Goal: Use online tool/utility: Utilize a website feature to perform a specific function

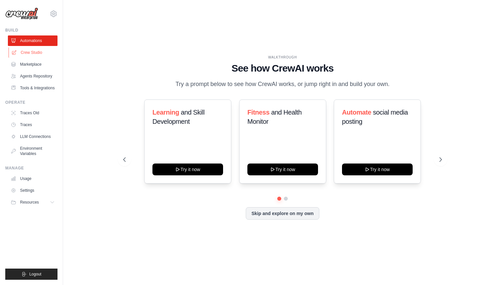
click at [45, 53] on link "Crew Studio" at bounding box center [34, 52] width 50 height 11
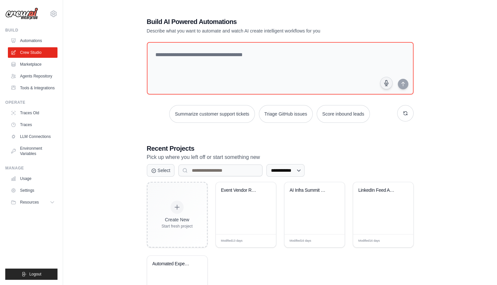
scroll to position [53, 0]
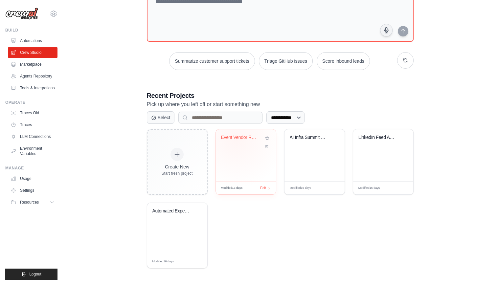
click at [236, 139] on div "Event Vendor Research Assistant" at bounding box center [241, 139] width 40 height 9
click at [167, 209] on div "Automated Expense Reporting & Recei..." at bounding box center [172, 211] width 40 height 6
click at [271, 248] on div "Create New Start fresh project Event Vendor Research Assistant Modified 13 days…" at bounding box center [280, 198] width 267 height 139
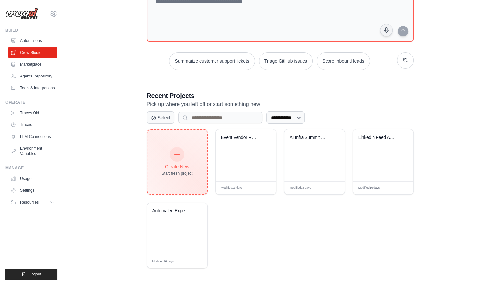
click at [192, 163] on div "Create New" at bounding box center [177, 166] width 31 height 7
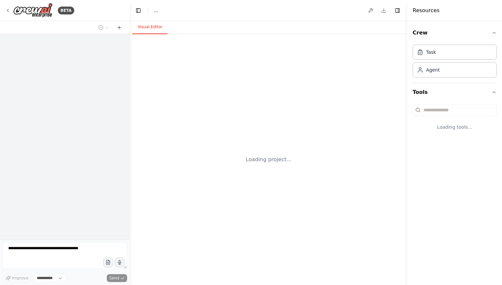
select select "****"
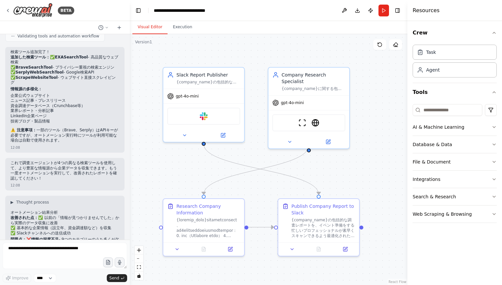
scroll to position [2621, 0]
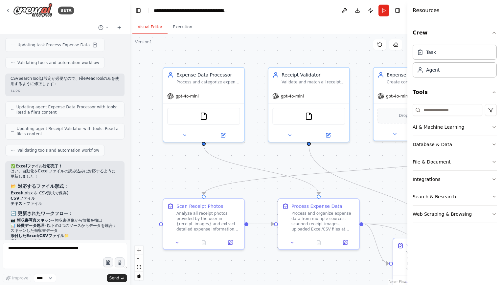
scroll to position [2694, 0]
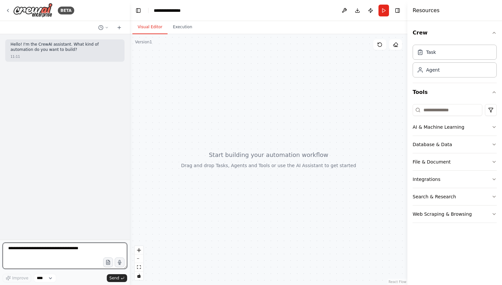
click at [40, 253] on textarea at bounding box center [65, 256] width 124 height 26
paste textarea "**********"
click at [60, 254] on textarea "**********" at bounding box center [65, 256] width 124 height 26
click at [81, 265] on textarea "**********" at bounding box center [65, 256] width 124 height 26
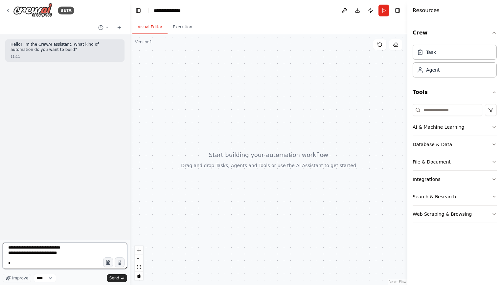
scroll to position [174, 0]
paste textarea "**********"
click at [81, 265] on textarea "**********" at bounding box center [65, 256] width 124 height 26
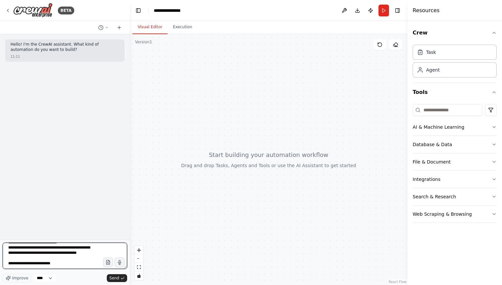
click at [93, 261] on textarea "**********" at bounding box center [65, 256] width 124 height 26
type textarea "**********"
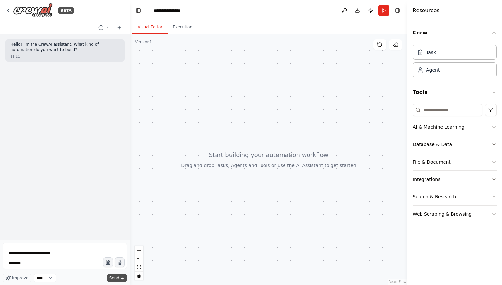
click at [113, 277] on span "Send" at bounding box center [114, 277] width 10 height 5
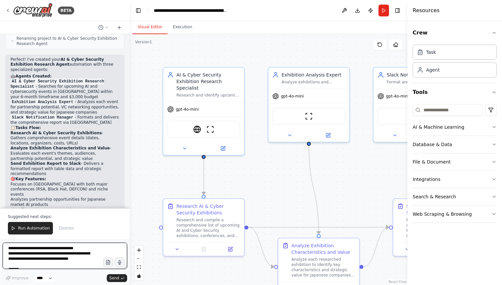
scroll to position [596, 0]
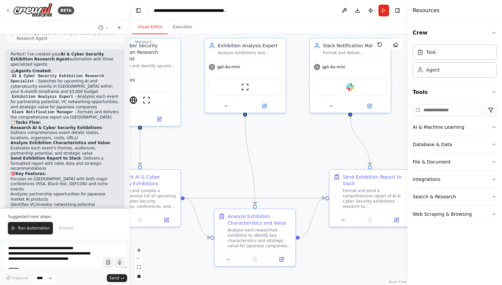
drag, startPoint x: 275, startPoint y: 175, endPoint x: 211, endPoint y: 146, distance: 70.4
click at [211, 146] on div ".deletable-edge-delete-btn { width: 20px; height: 20px; border: 0px solid #ffff…" at bounding box center [268, 159] width 277 height 251
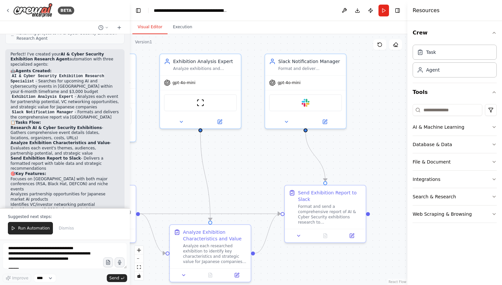
drag, startPoint x: 343, startPoint y: 159, endPoint x: 299, endPoint y: 175, distance: 47.0
click at [299, 175] on div ".deletable-edge-delete-btn { width: 20px; height: 20px; border: 0px solid #ffff…" at bounding box center [268, 159] width 277 height 251
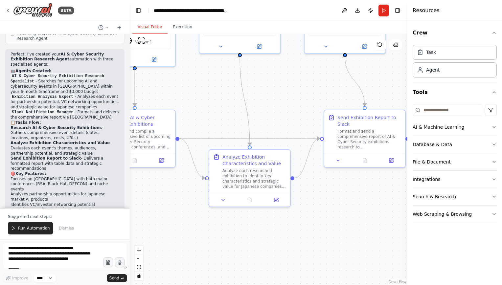
drag, startPoint x: 261, startPoint y: 172, endPoint x: 301, endPoint y: 97, distance: 85.2
click at [301, 97] on div ".deletable-edge-delete-btn { width: 20px; height: 20px; border: 0px solid #ffff…" at bounding box center [268, 159] width 277 height 251
click at [31, 229] on span "Run Automation" at bounding box center [34, 228] width 32 height 5
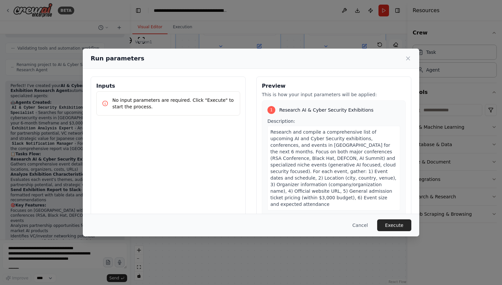
click at [180, 104] on p "No input parameters are required. Click "Execute" to start the process." at bounding box center [173, 103] width 122 height 13
click at [391, 227] on button "Execute" at bounding box center [394, 225] width 34 height 12
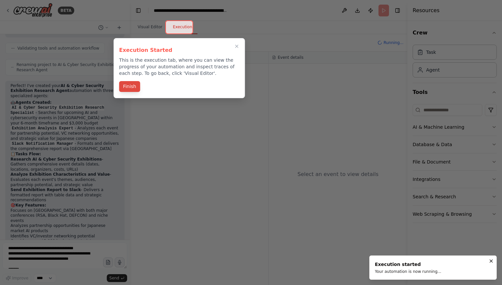
click at [130, 91] on button "Finish" at bounding box center [129, 86] width 21 height 11
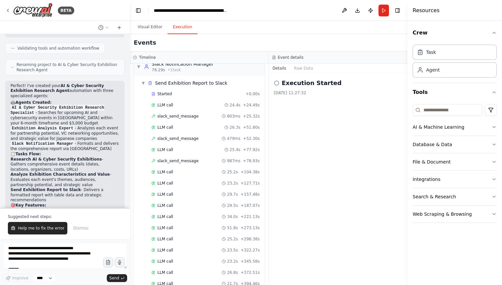
scroll to position [596, 0]
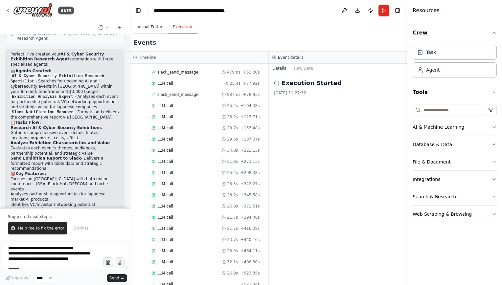
click at [148, 31] on button "Visual Editor" at bounding box center [149, 27] width 35 height 14
click at [178, 32] on button "Execution" at bounding box center [182, 27] width 30 height 14
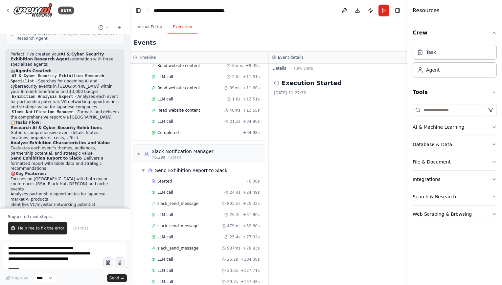
scroll to position [528, 0]
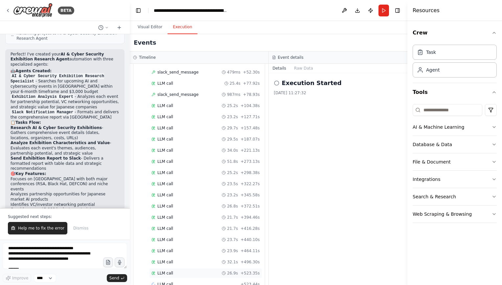
click at [158, 271] on span "LLM call" at bounding box center [165, 273] width 16 height 5
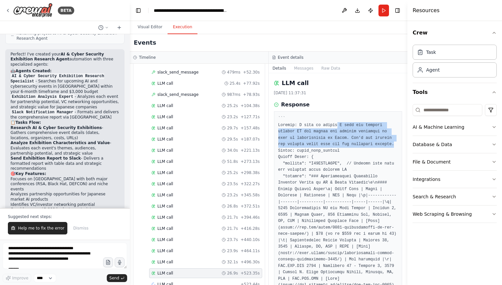
drag, startPoint x: 331, startPoint y: 123, endPoint x: 369, endPoint y: 142, distance: 42.3
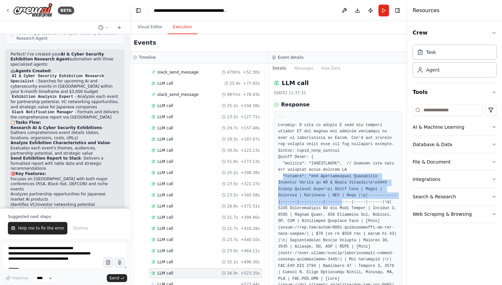
drag, startPoint x: 281, startPoint y: 176, endPoint x: 280, endPoint y: 198, distance: 22.7
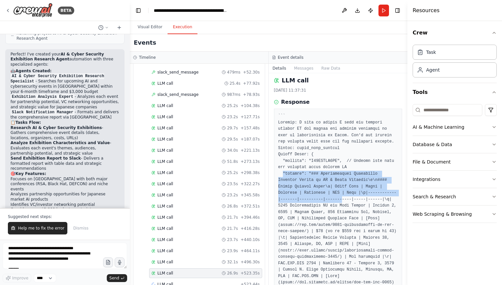
scroll to position [0, 0]
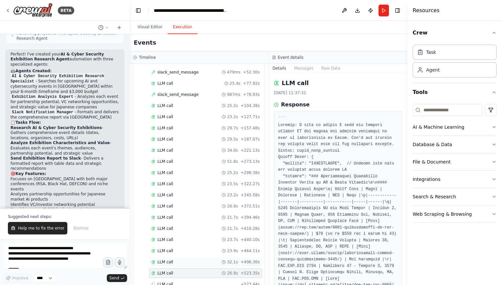
click at [174, 259] on div "LLM call 32.1s + 496.30s" at bounding box center [205, 261] width 108 height 5
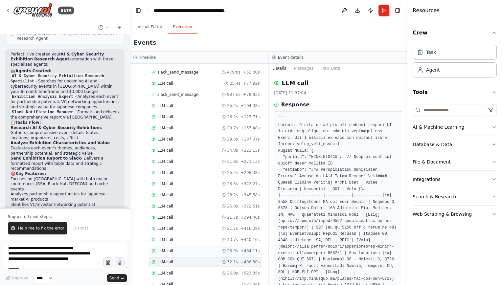
click at [178, 248] on div "LLM call 23.9s + 464.11s" at bounding box center [205, 250] width 108 height 5
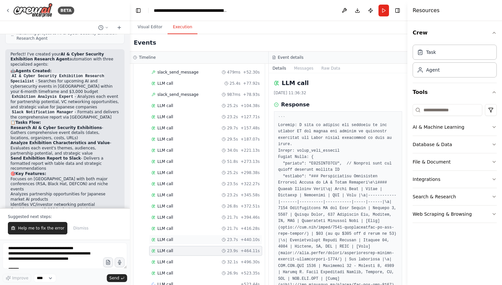
click at [175, 237] on div "LLM call 23.7s + 440.10s" at bounding box center [205, 239] width 108 height 5
click at [177, 226] on div "LLM call 21.7s + 416.28s" at bounding box center [205, 228] width 108 height 5
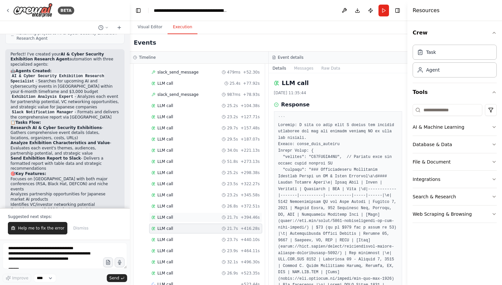
click at [179, 212] on div "LLM call 21.7s + 394.46s" at bounding box center [205, 217] width 113 height 10
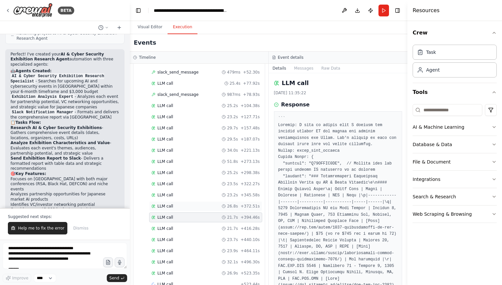
click at [182, 201] on div "LLM call 26.8s + 372.51s" at bounding box center [205, 206] width 113 height 10
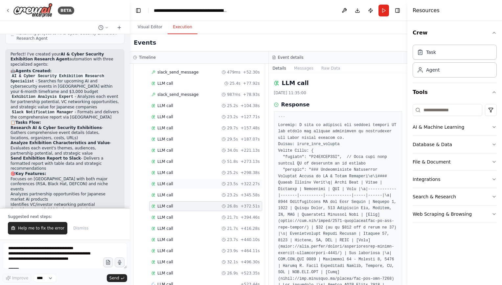
click at [186, 179] on div "LLM call 23.5s + 322.27s" at bounding box center [205, 184] width 113 height 10
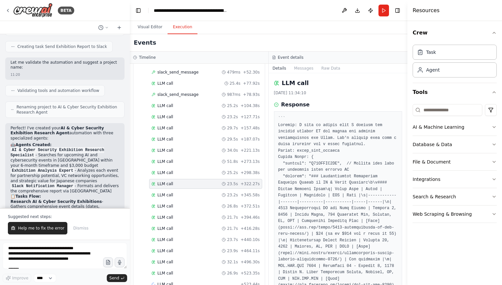
scroll to position [596, 0]
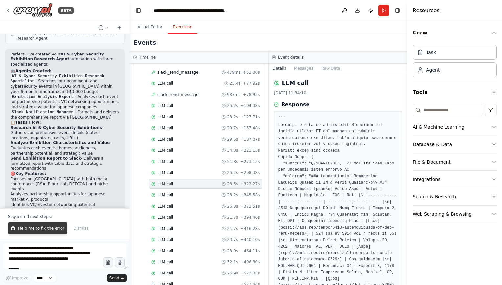
click at [49, 228] on span "Help me to fix the error" at bounding box center [41, 228] width 46 height 5
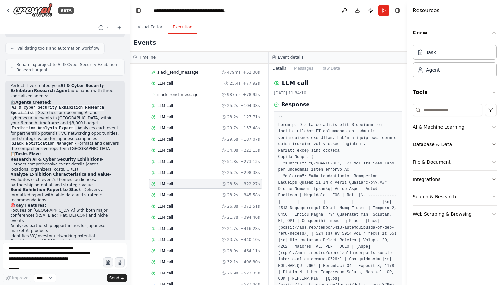
scroll to position [582, 0]
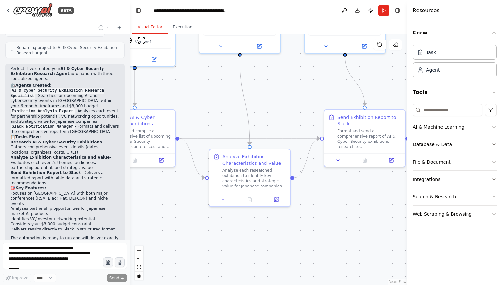
click at [144, 28] on button "Visual Editor" at bounding box center [149, 27] width 35 height 14
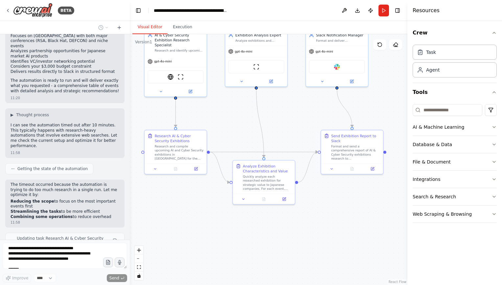
scroll to position [755, 0]
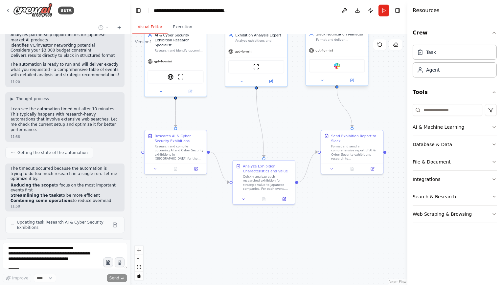
click at [341, 65] on div "Slack" at bounding box center [337, 65] width 56 height 13
click at [338, 66] on img at bounding box center [337, 66] width 6 height 6
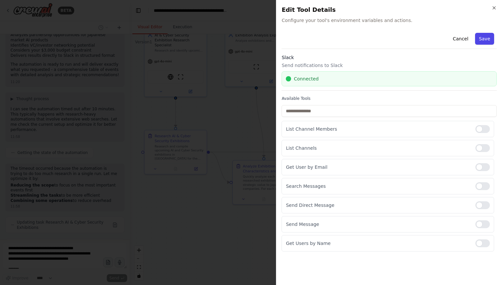
click at [487, 39] on button "Save" at bounding box center [484, 39] width 19 height 12
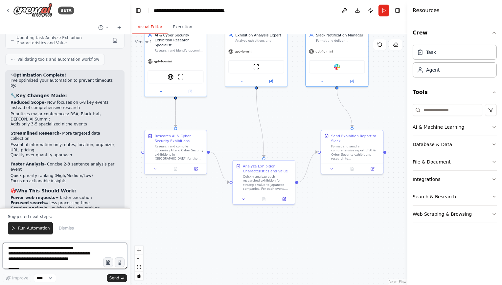
scroll to position [982, 0]
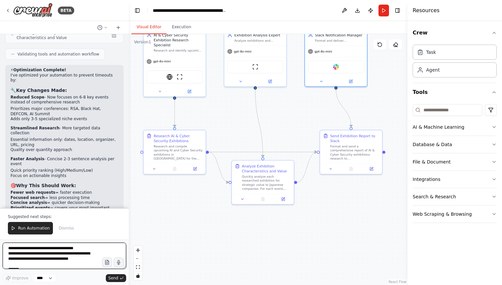
click at [129, 182] on div "BETA Hello! I'm the CrewAI assistant. What kind of automation do you want to bu…" at bounding box center [251, 142] width 502 height 285
click at [54, 245] on textarea "**********" at bounding box center [64, 256] width 123 height 26
paste textarea "**********"
type textarea "**********"
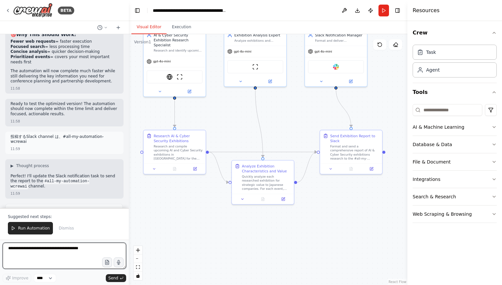
scroll to position [1140, 0]
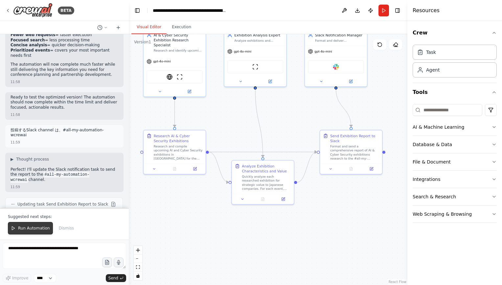
click at [39, 227] on span "Run Automation" at bounding box center [34, 228] width 32 height 5
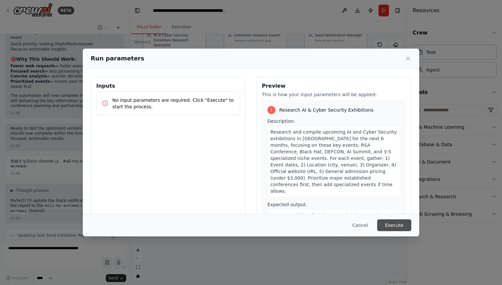
click at [397, 221] on button "Execute" at bounding box center [394, 225] width 34 height 12
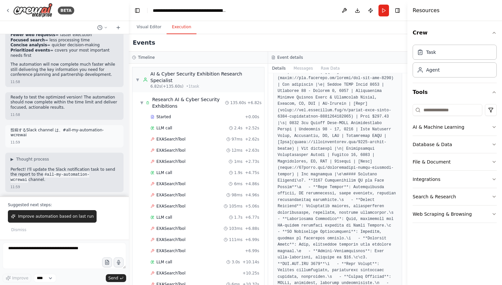
scroll to position [214, 0]
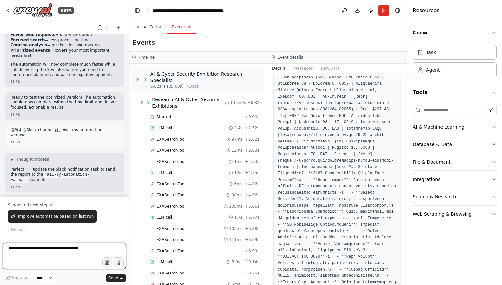
click at [62, 253] on textarea at bounding box center [64, 256] width 123 height 26
click at [62, 253] on textarea "*********" at bounding box center [64, 256] width 123 height 26
type textarea "**********"
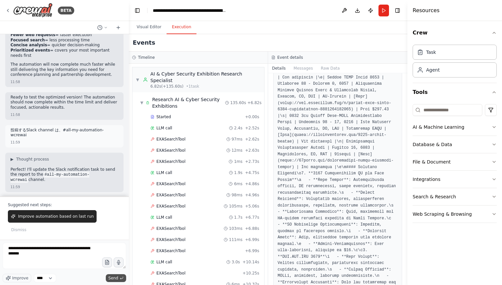
click at [120, 277] on icon "submit" at bounding box center [121, 278] width 4 height 4
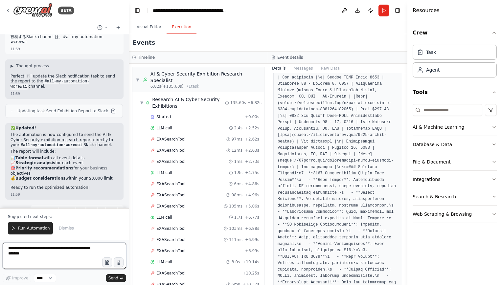
scroll to position [1234, 0]
drag, startPoint x: 38, startPoint y: 162, endPoint x: 87, endPoint y: 169, distance: 49.8
click at [87, 227] on div "▶ Thought process I'll update the automation to focus on the specific timeframe…" at bounding box center [64, 246] width 118 height 39
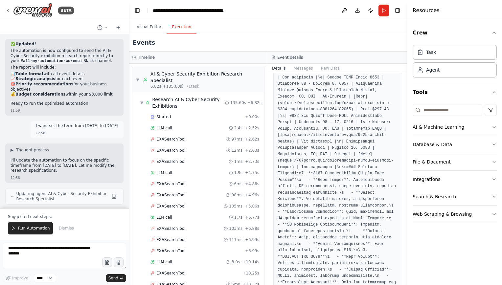
scroll to position [1362, 0]
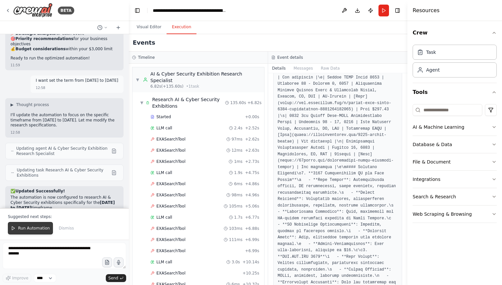
click at [28, 228] on span "Run Automation" at bounding box center [34, 228] width 32 height 5
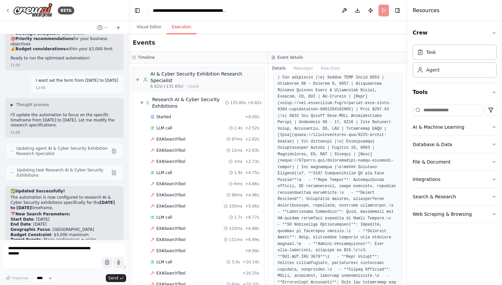
scroll to position [1331, 0]
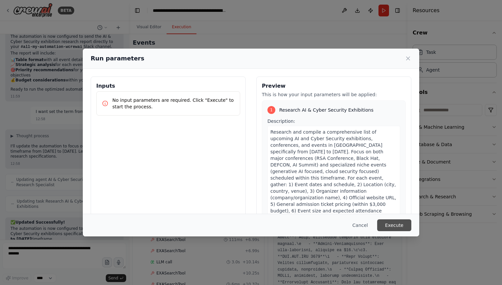
click at [397, 222] on button "Execute" at bounding box center [394, 225] width 34 height 12
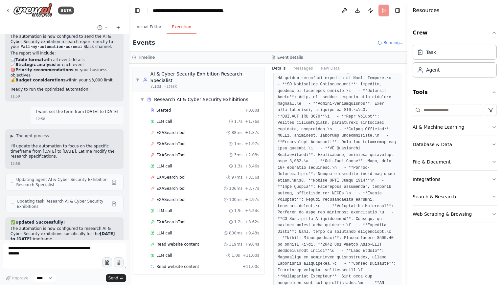
scroll to position [525, 0]
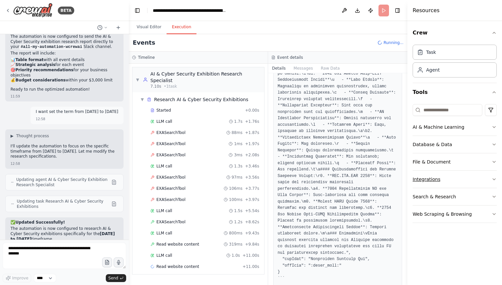
click at [491, 177] on icon "button" at bounding box center [493, 179] width 5 height 5
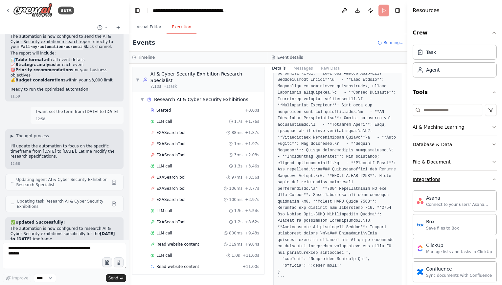
click at [491, 177] on icon "button" at bounding box center [493, 179] width 5 height 5
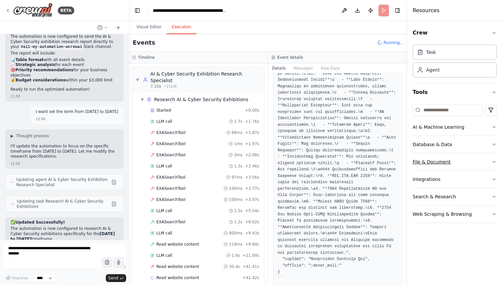
click at [488, 159] on button "File & Document" at bounding box center [454, 161] width 84 height 17
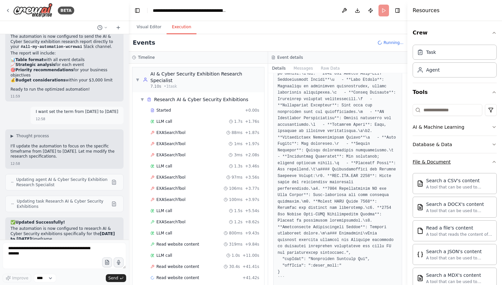
click at [491, 159] on icon "button" at bounding box center [493, 161] width 5 height 5
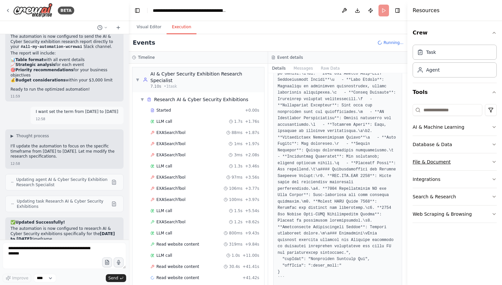
click at [488, 159] on button "File & Document" at bounding box center [454, 161] width 84 height 17
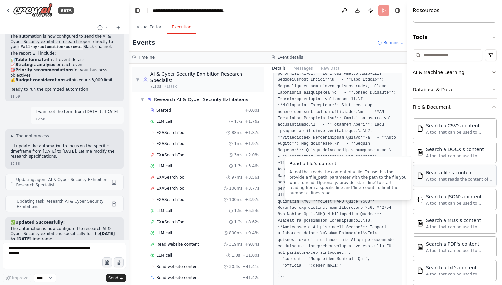
scroll to position [55, 0]
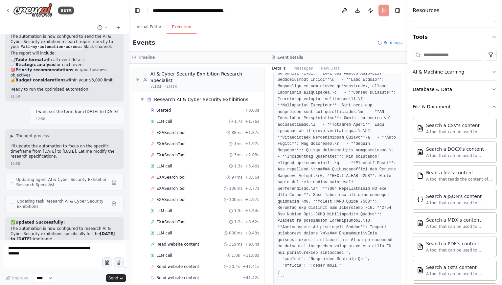
click at [480, 114] on button "File & Document" at bounding box center [454, 106] width 84 height 17
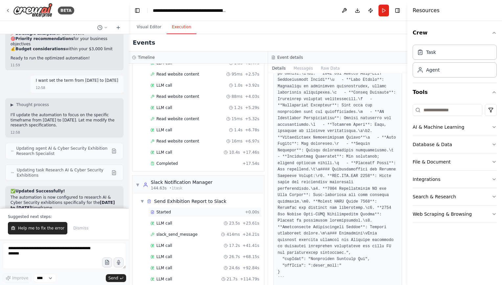
scroll to position [583, 0]
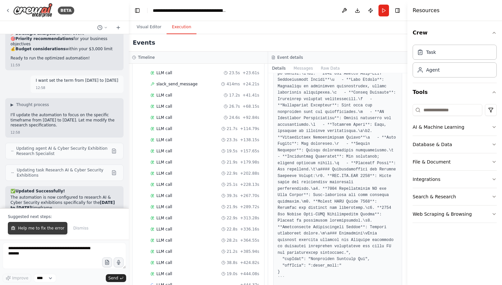
click at [51, 229] on span "Help me to fix the error" at bounding box center [41, 228] width 46 height 5
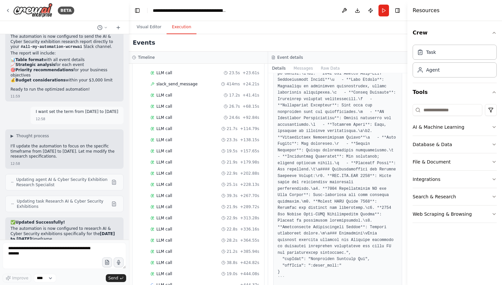
scroll to position [1348, 0]
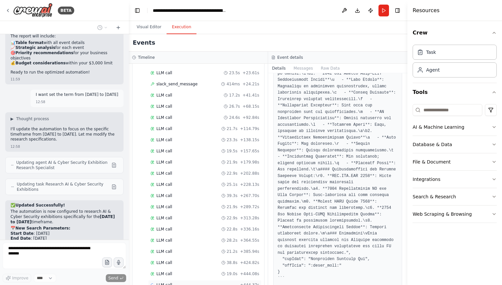
click at [211, 280] on div "LLM call + 444.37s" at bounding box center [204, 285] width 113 height 10
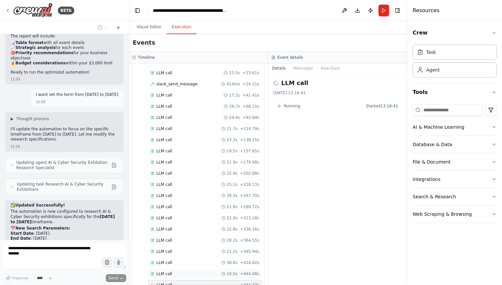
click at [172, 271] on div "LLM call 19.0s + 444.08s" at bounding box center [204, 273] width 109 height 5
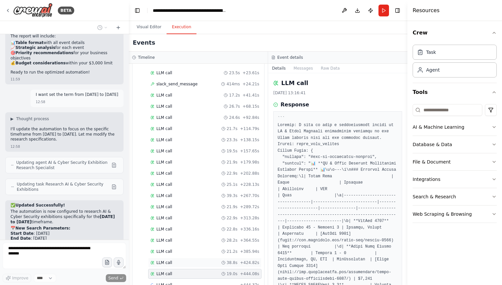
click at [178, 260] on div "LLM call 38.8s + 424.82s" at bounding box center [204, 262] width 109 height 5
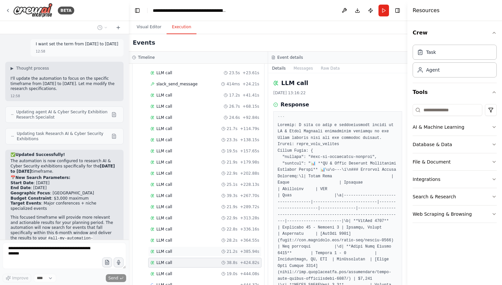
click at [179, 249] on div "LLM call 21.2s + 385.94s" at bounding box center [204, 251] width 109 height 5
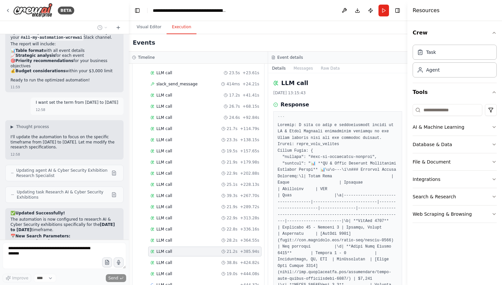
scroll to position [1340, 0]
drag, startPoint x: 23, startPoint y: 134, endPoint x: 74, endPoint y: 151, distance: 53.3
click at [74, 211] on div "✅ Updated Successfully! The automation is now configured to research AI & Cyber…" at bounding box center [65, 262] width 108 height 102
click at [92, 234] on h2 "📅 New Search Parameters:" at bounding box center [65, 236] width 108 height 5
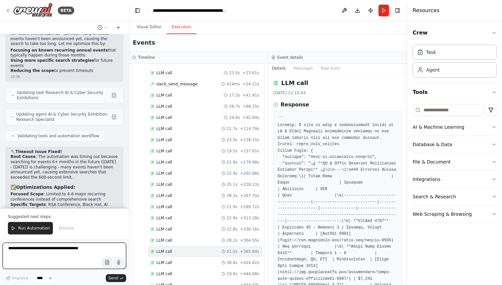
scroll to position [1732, 0]
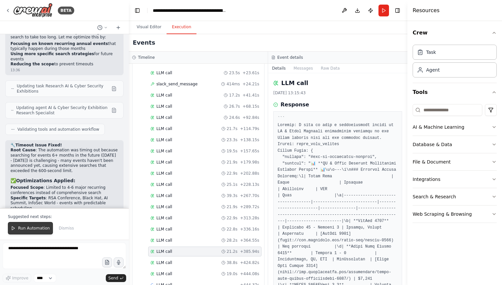
click at [29, 227] on span "Run Automation" at bounding box center [34, 228] width 32 height 5
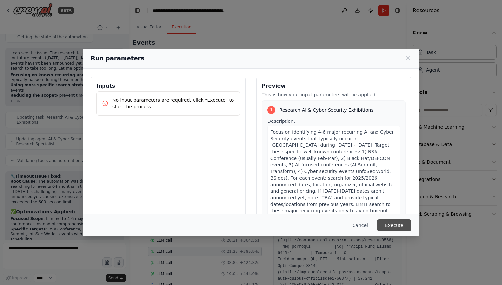
click at [395, 225] on button "Execute" at bounding box center [394, 225] width 34 height 12
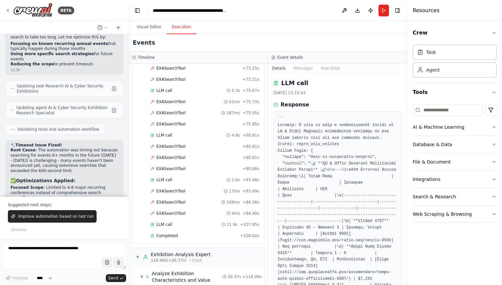
scroll to position [1256, 0]
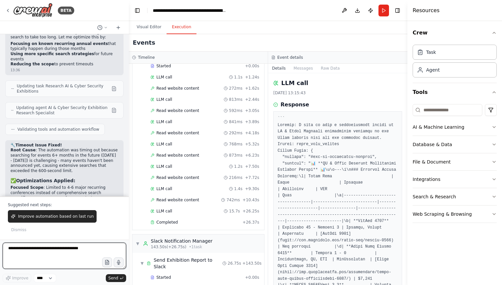
click at [70, 249] on textarea at bounding box center [64, 256] width 123 height 26
type textarea "**********"
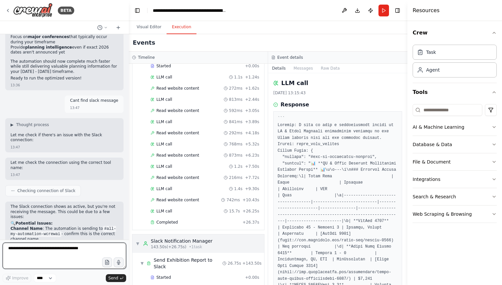
scroll to position [1961, 0]
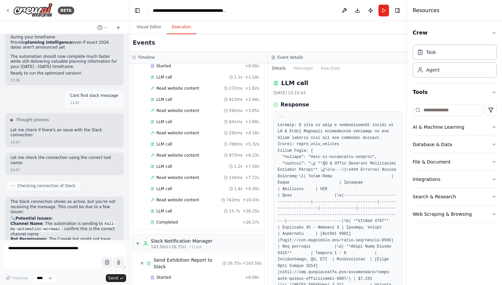
drag, startPoint x: 59, startPoint y: 130, endPoint x: 47, endPoint y: 109, distance: 24.6
click at [47, 221] on ol "Channel Name : The automation is sending to #all-my-automation-wcrewai - confir…" at bounding box center [65, 239] width 108 height 36
click at [47, 221] on li "Channel Name : The automation is sending to #all-my-automation-wcrewai - confir…" at bounding box center [65, 229] width 108 height 16
click at [39, 262] on p "Option 1 : Let me update the channel to a more standard one:" at bounding box center [65, 267] width 108 height 10
drag, startPoint x: 30, startPoint y: 139, endPoint x: 78, endPoint y: 152, distance: 50.5
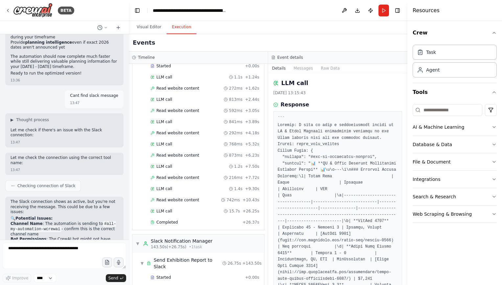
click at [78, 199] on div "The Slack connection shows as active, but you're not receiving the message. Thi…" at bounding box center [65, 280] width 108 height 163
click at [58, 274] on p "Would you like me to:" at bounding box center [65, 276] width 108 height 5
drag, startPoint x: 53, startPoint y: 169, endPoint x: 44, endPoint y: 144, distance: 26.8
click at [44, 199] on div "The Slack connection shows as active, but you're not receiving the message. Thi…" at bounding box center [65, 280] width 108 height 163
drag, startPoint x: 56, startPoint y: 197, endPoint x: 27, endPoint y: 180, distance: 33.8
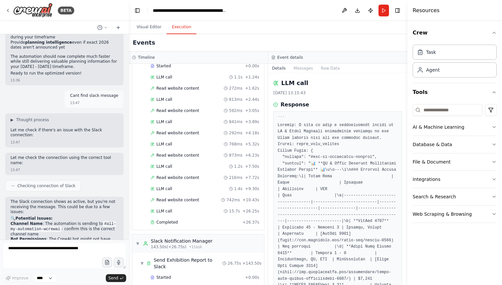
click at [27, 199] on div "The Slack connection shows as active, but you're not receiving the message. Thi…" at bounding box center [65, 280] width 108 height 163
drag, startPoint x: 58, startPoint y: 205, endPoint x: 26, endPoint y: 181, distance: 39.6
click at [26, 199] on div "The Slack connection shows as active, but you're not receiving the message. Thi…" at bounding box center [65, 280] width 108 height 163
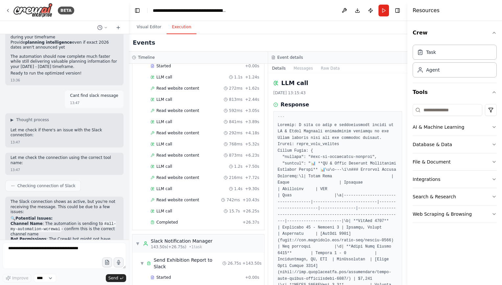
click at [51, 250] on textarea at bounding box center [64, 256] width 123 height 26
click at [41, 257] on textarea at bounding box center [64, 256] width 123 height 26
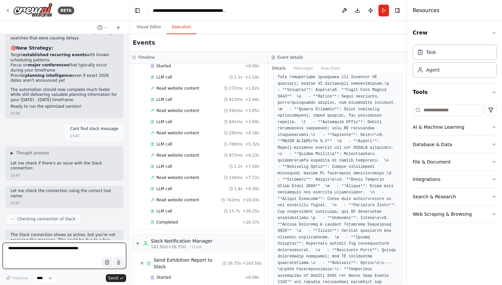
scroll to position [493, 0]
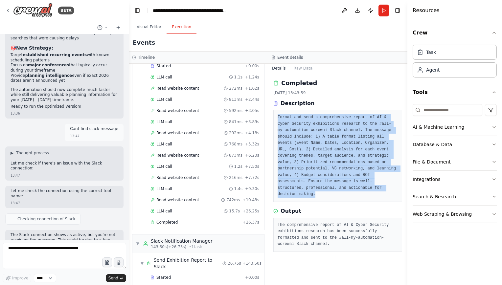
drag, startPoint x: 274, startPoint y: 116, endPoint x: 339, endPoint y: 188, distance: 97.6
click at [339, 188] on div "Format and send a comprehensive report of AI & Cyber Security exhibitions resea…" at bounding box center [337, 156] width 129 height 92
click at [339, 188] on pre "Format and send a comprehensive report of AI & Cyber Security exhibitions resea…" at bounding box center [337, 155] width 120 height 83
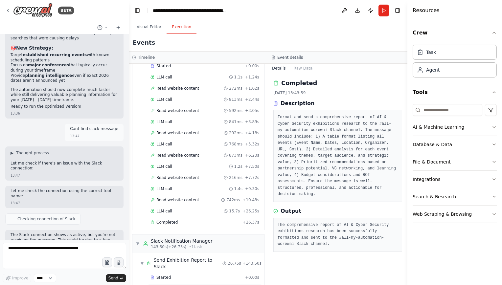
click at [179, 285] on div "LLM call 26.4s + 26.43s" at bounding box center [204, 288] width 109 height 5
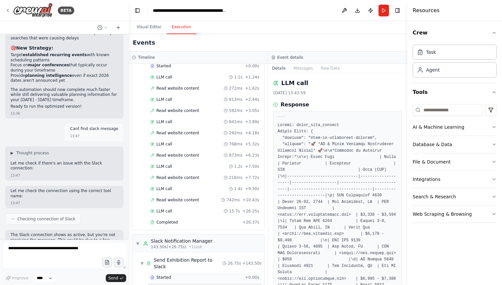
click at [185, 275] on div "Started" at bounding box center [196, 277] width 92 height 5
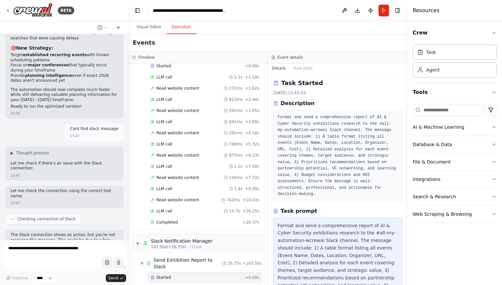
click at [197, 285] on div "LLM call 26.4s + 26.43s" at bounding box center [204, 288] width 109 height 5
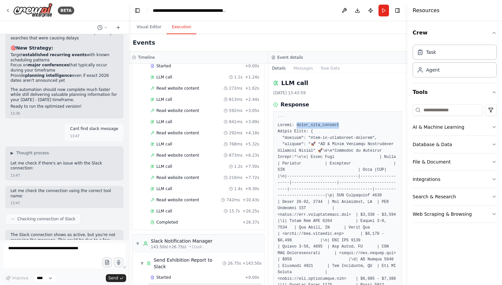
drag, startPoint x: 303, startPoint y: 201, endPoint x: 277, endPoint y: 200, distance: 25.6
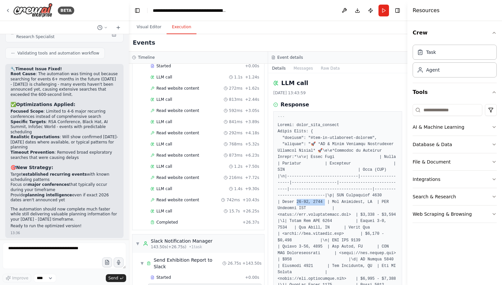
scroll to position [1808, 0]
click at [65, 257] on textarea at bounding box center [64, 256] width 123 height 26
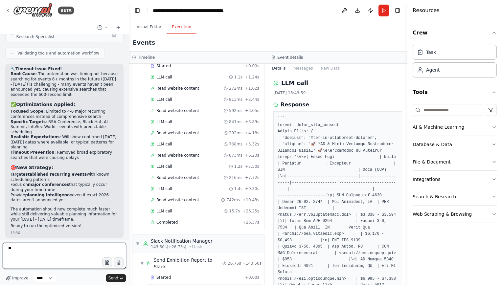
type textarea "*"
type textarea "**********"
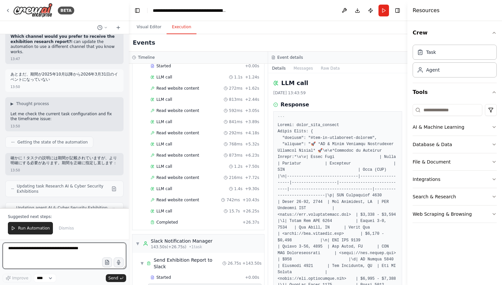
scroll to position [2291, 0]
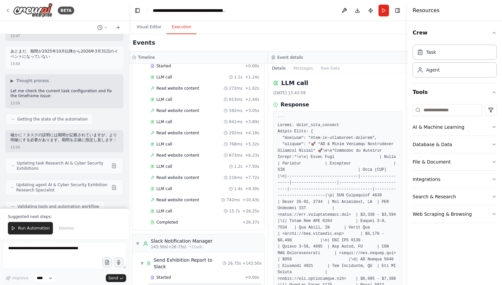
drag, startPoint x: 53, startPoint y: 114, endPoint x: 101, endPoint y: 119, distance: 48.2
click at [101, 247] on li "明確な期間指定 : タスクに「 ONLY for events occurring from [DATE] through [DATE] 」を強調" at bounding box center [65, 252] width 108 height 10
click at [68, 277] on h3 "📅 検索対象 :" at bounding box center [65, 280] width 108 height 7
click at [51, 248] on textarea at bounding box center [64, 256] width 123 height 26
paste textarea "**********"
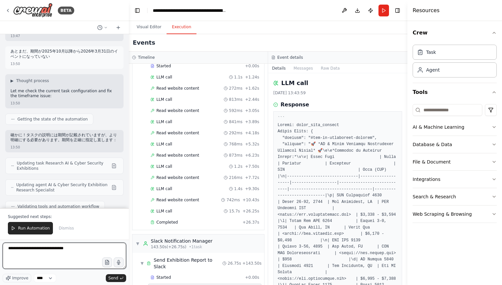
type textarea "**********"
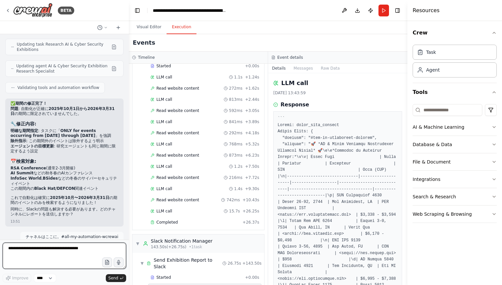
scroll to position [2421, 0]
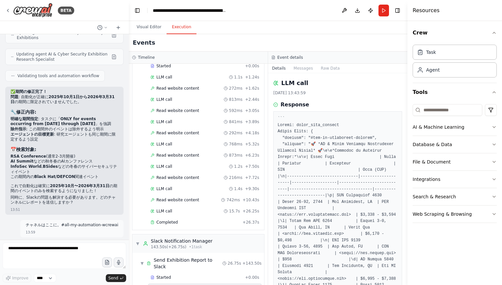
drag, startPoint x: 66, startPoint y: 188, endPoint x: 68, endPoint y: 207, distance: 19.1
click at [381, 12] on button "Run" at bounding box center [383, 11] width 11 height 12
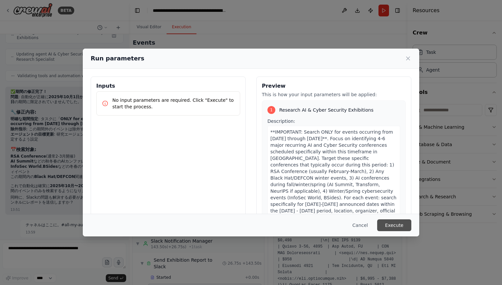
click at [393, 221] on button "Execute" at bounding box center [394, 225] width 34 height 12
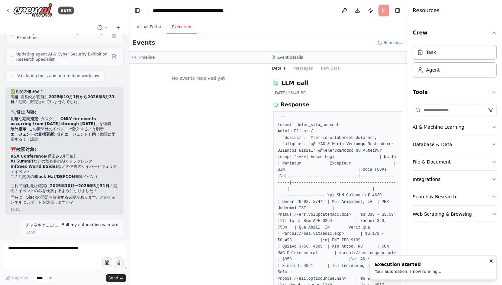
scroll to position [0, 0]
